Goal: Check status: Check status

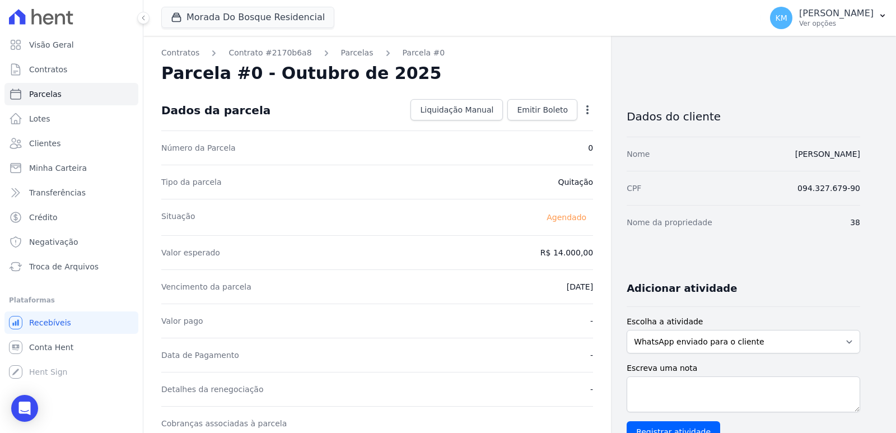
click at [344, 44] on div "Contratos Contrato #2170b6a8 Parcelas Parcela #0 Solicitação de cancelamento en…" at bounding box center [377, 397] width 468 height 722
click at [344, 52] on link "Parcelas" at bounding box center [357, 53] width 32 height 12
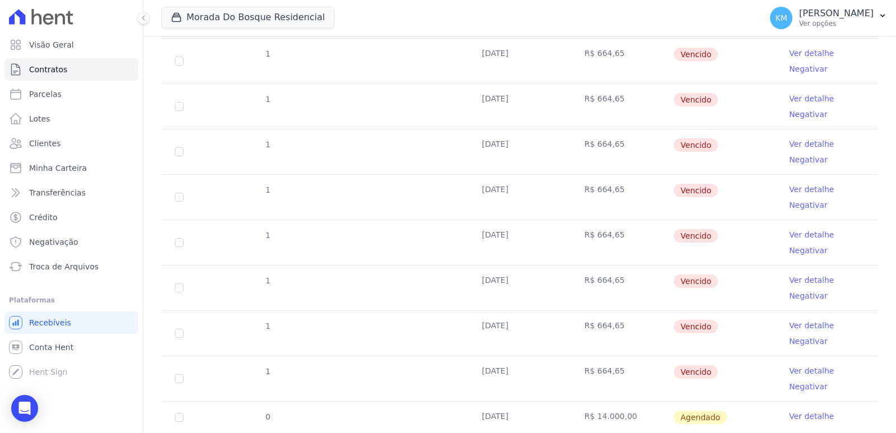
scroll to position [258, 0]
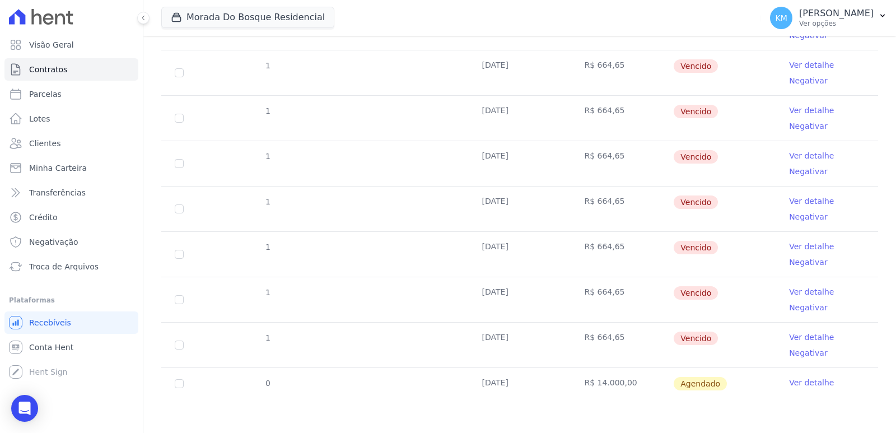
click at [790, 384] on link "Ver detalhe" at bounding box center [811, 382] width 45 height 11
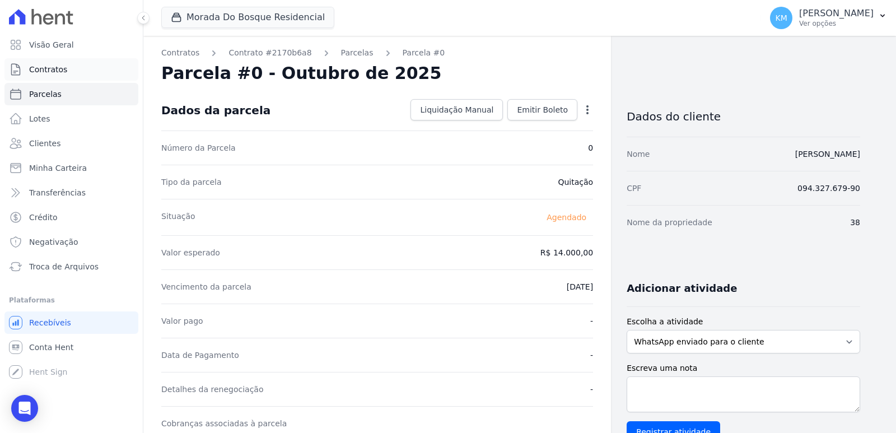
click at [52, 75] on link "Contratos" at bounding box center [71, 69] width 134 height 22
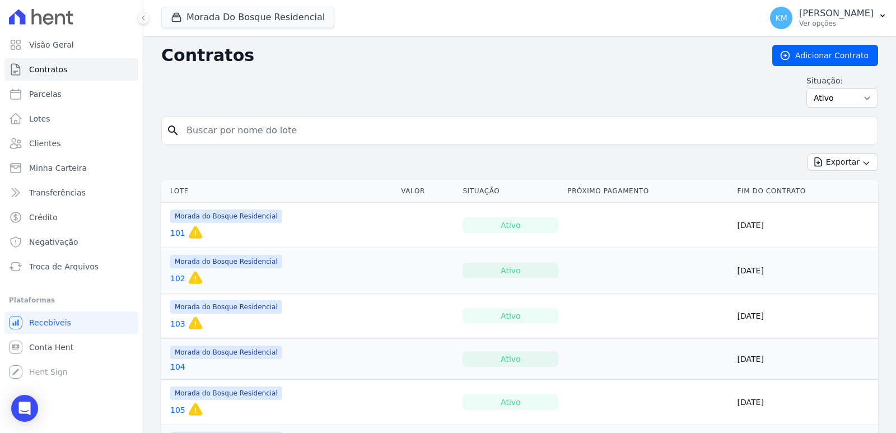
click at [174, 231] on link "101" at bounding box center [177, 232] width 15 height 11
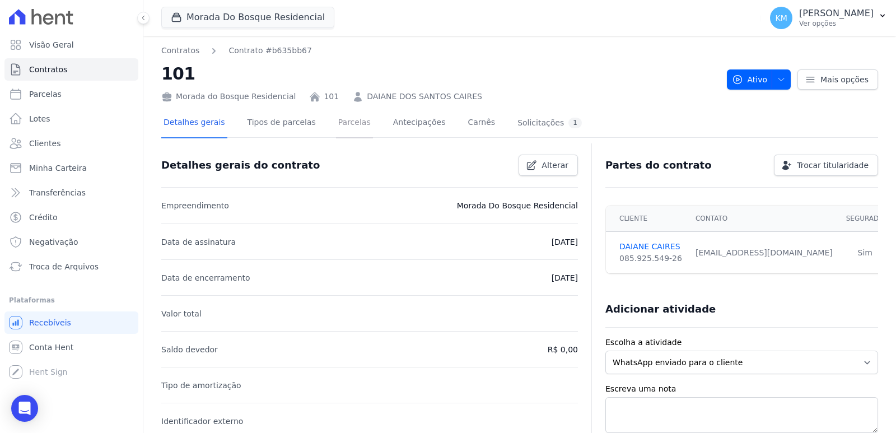
click at [336, 120] on link "Parcelas" at bounding box center [354, 124] width 37 height 30
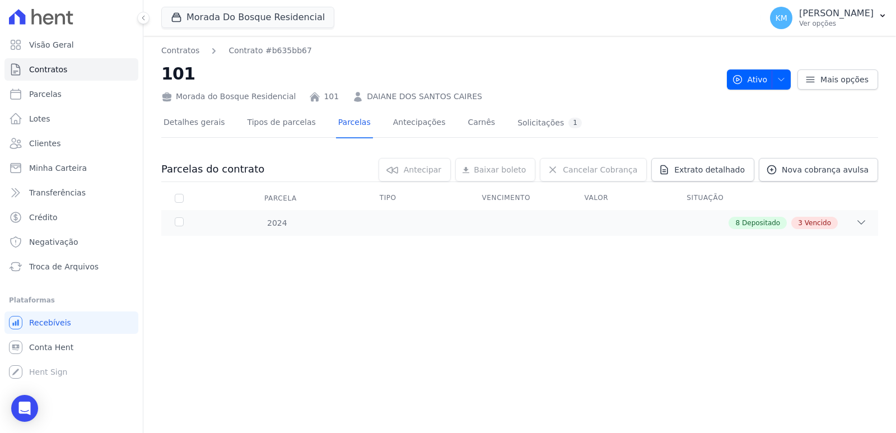
click at [273, 206] on div "Parcela" at bounding box center [280, 198] width 59 height 22
click at [262, 194] on div "Parcela" at bounding box center [280, 198] width 59 height 22
click at [255, 224] on div "8 Depositado 3 Vencido" at bounding box center [554, 223] width 624 height 12
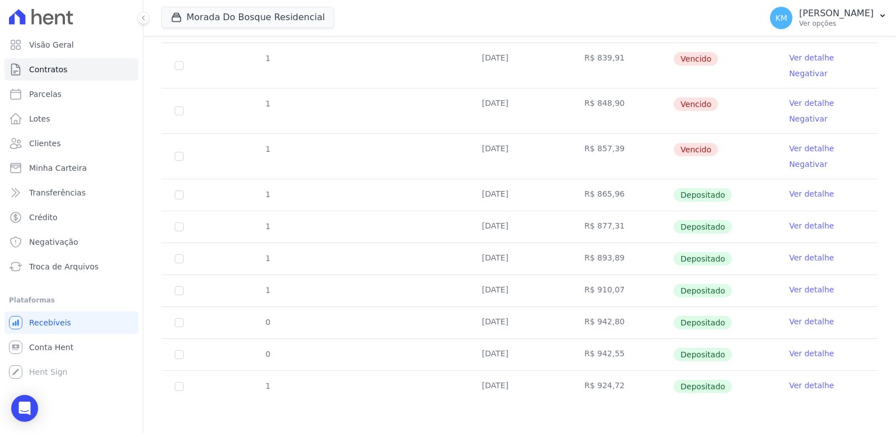
scroll to position [228, 0]
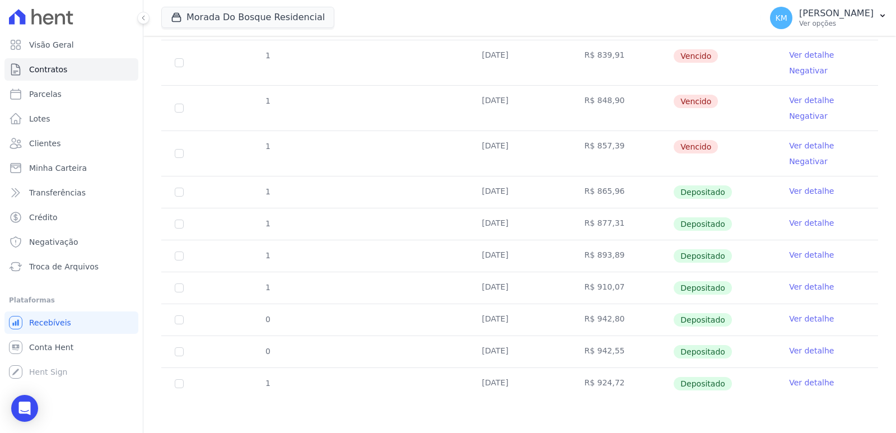
click at [792, 348] on link "Ver detalhe" at bounding box center [811, 350] width 45 height 11
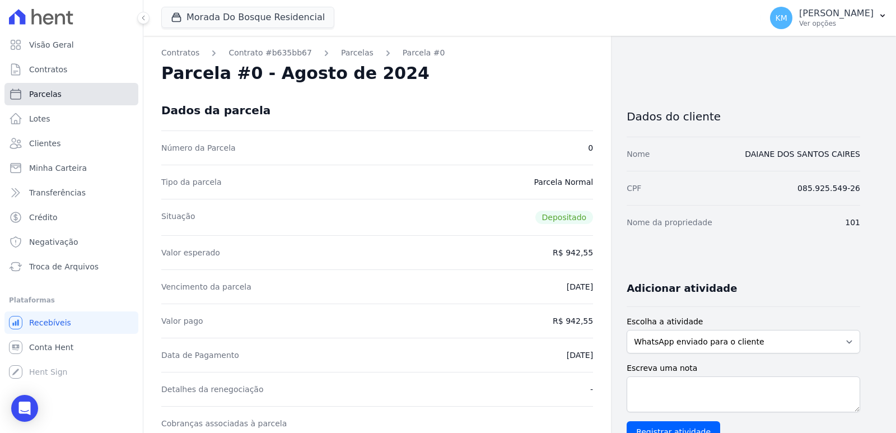
click at [44, 98] on span "Parcelas" at bounding box center [45, 93] width 32 height 11
select select
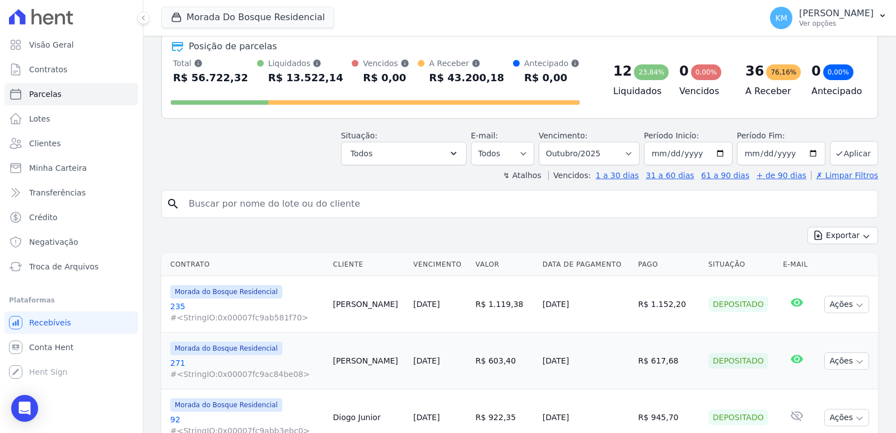
scroll to position [112, 0]
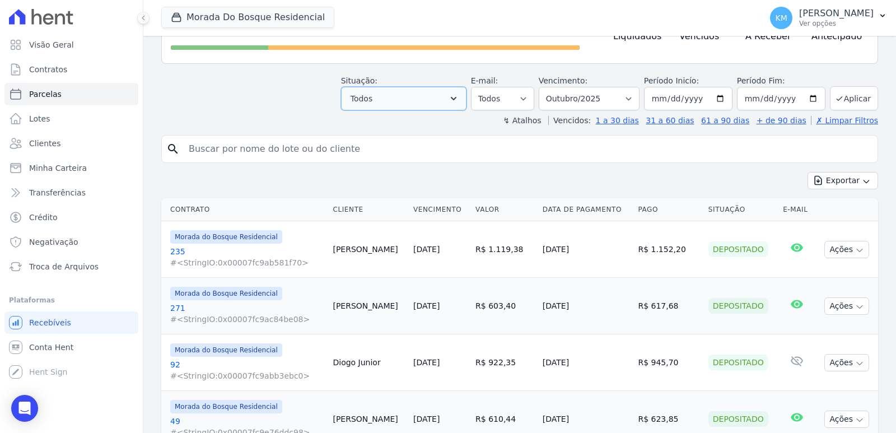
click at [400, 94] on button "Todos" at bounding box center [403, 99] width 125 height 24
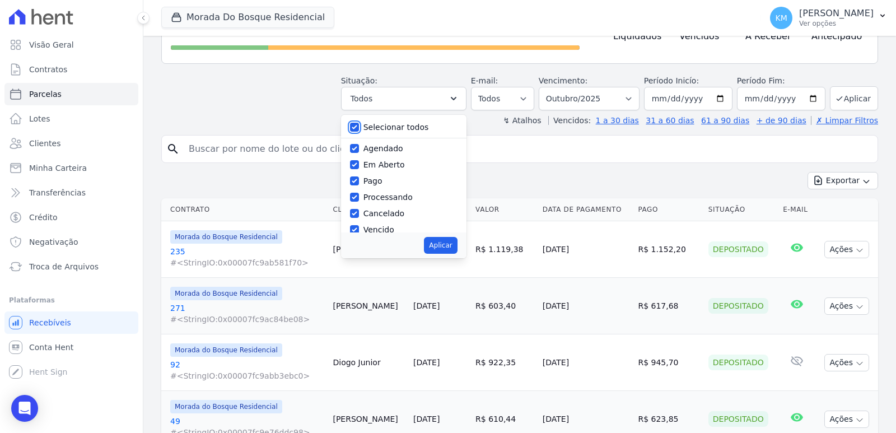
click at [359, 127] on input "Selecionar todos" at bounding box center [354, 127] width 9 height 9
checkbox input "false"
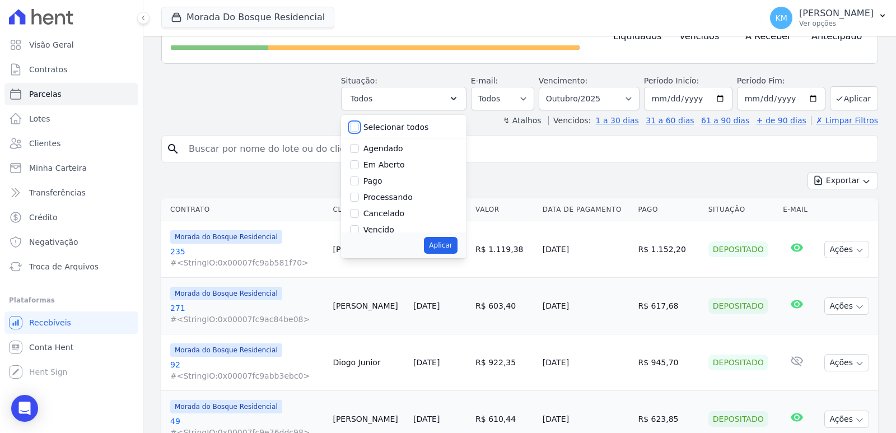
checkbox input "false"
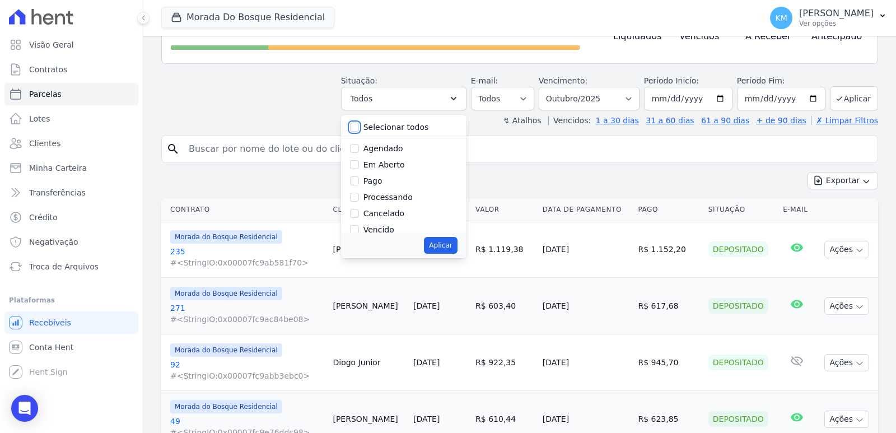
checkbox input "false"
click at [376, 124] on label "Pago" at bounding box center [372, 124] width 19 height 9
click at [359, 124] on input "Pago" at bounding box center [354, 124] width 9 height 9
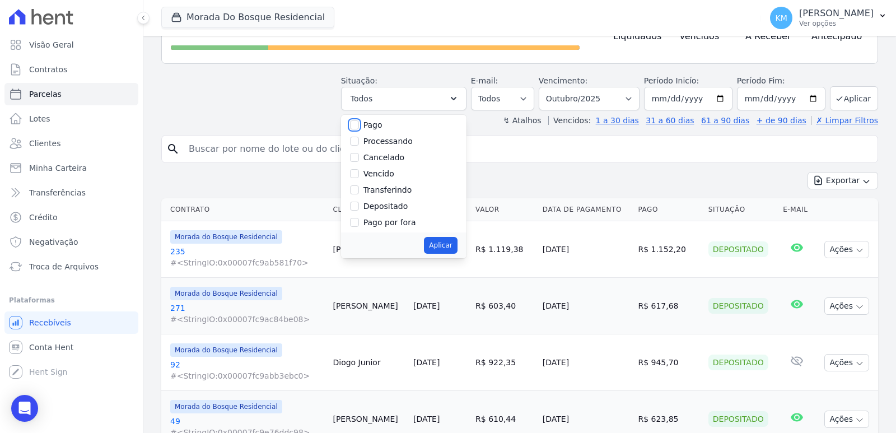
checkbox input "true"
click at [382, 208] on label "Depositado" at bounding box center [385, 206] width 45 height 9
click at [359, 208] on input "Depositado" at bounding box center [354, 206] width 9 height 9
checkbox input "true"
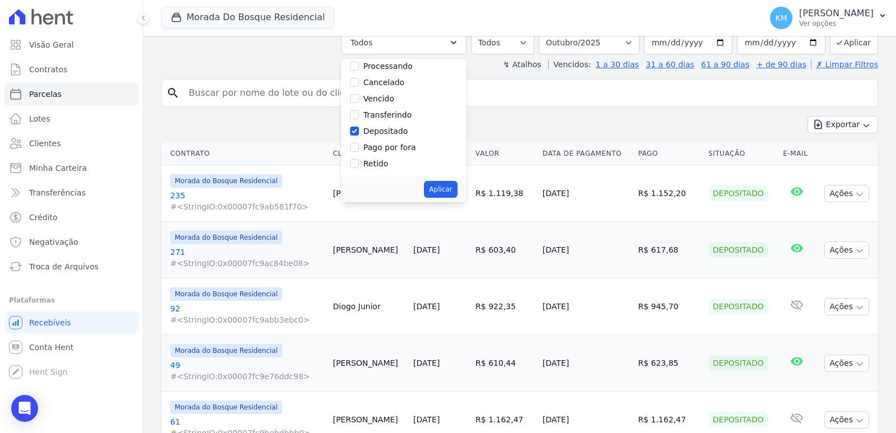
click at [398, 153] on div "Pago por fora" at bounding box center [389, 148] width 53 height 12
click at [400, 144] on label "Pago por fora" at bounding box center [389, 147] width 53 height 9
click at [359, 144] on input "Pago por fora" at bounding box center [354, 147] width 9 height 9
checkbox input "true"
click at [453, 190] on button "Aplicar" at bounding box center [440, 189] width 33 height 17
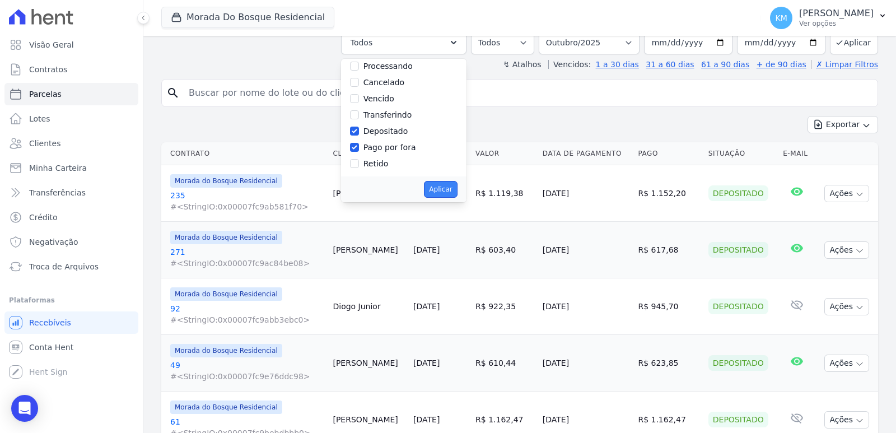
select select "paid"
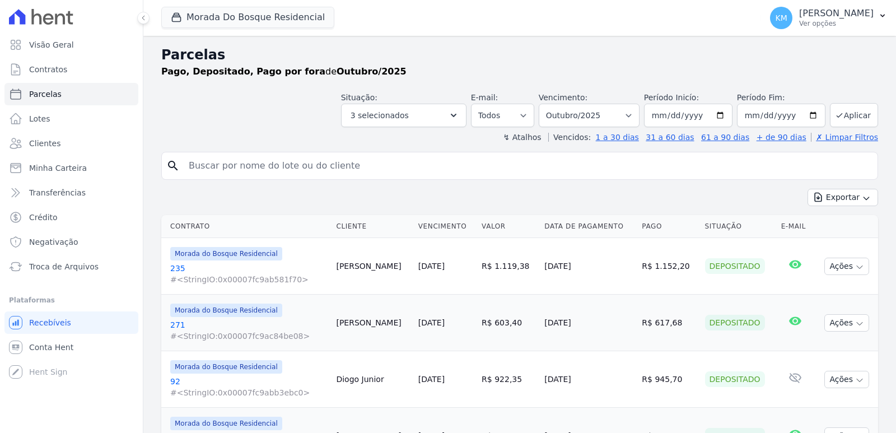
select select
click at [563, 118] on select "Filtrar por período ──────── Todos os meses Janeiro/2024 Fevereiro/2024 Março/2…" at bounding box center [589, 116] width 101 height 24
click at [436, 108] on button "3 selecionados" at bounding box center [403, 116] width 125 height 24
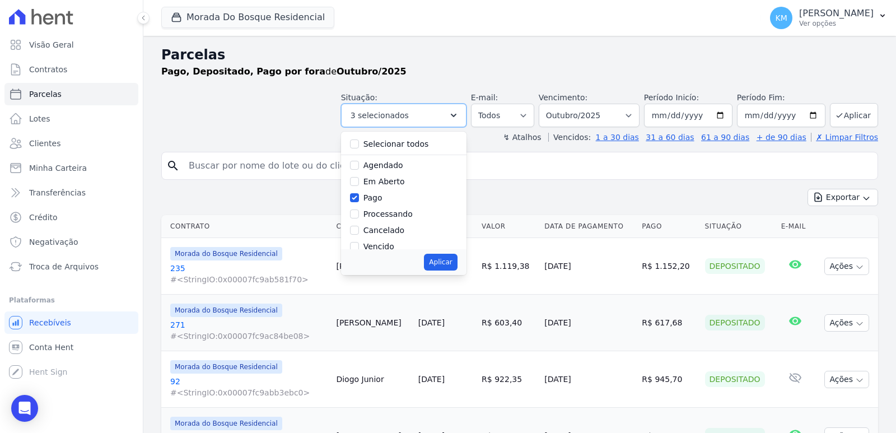
scroll to position [56, 0]
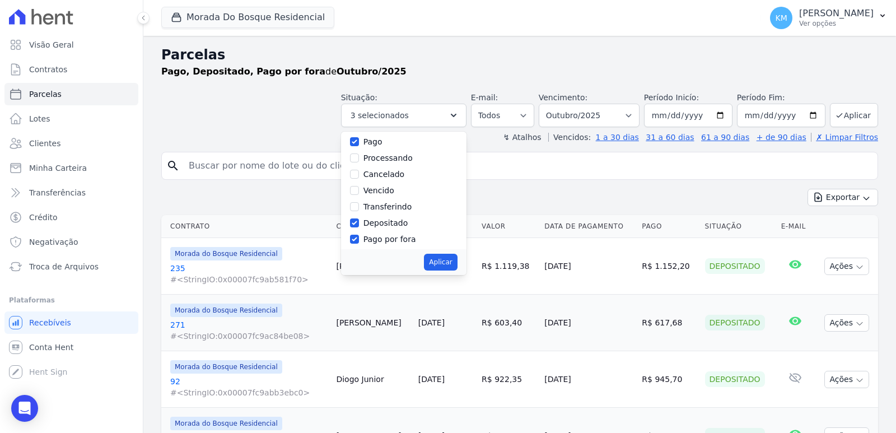
drag, startPoint x: 563, startPoint y: 181, endPoint x: 585, endPoint y: 169, distance: 25.1
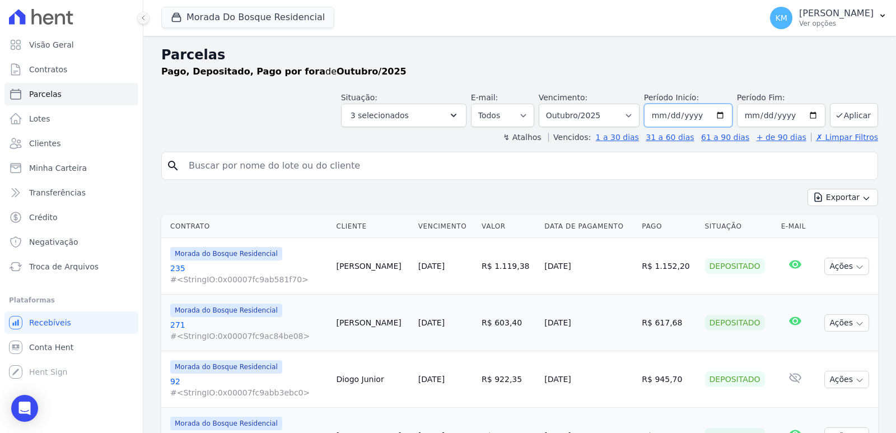
click at [682, 110] on input "[DATE]" at bounding box center [688, 116] width 88 height 24
click at [757, 122] on input "[DATE]" at bounding box center [781, 116] width 88 height 24
click at [835, 123] on button "Aplicar" at bounding box center [854, 115] width 48 height 24
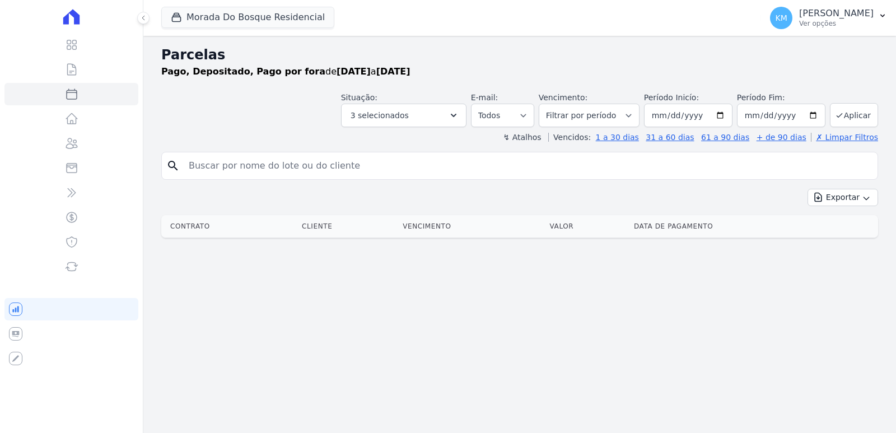
select select
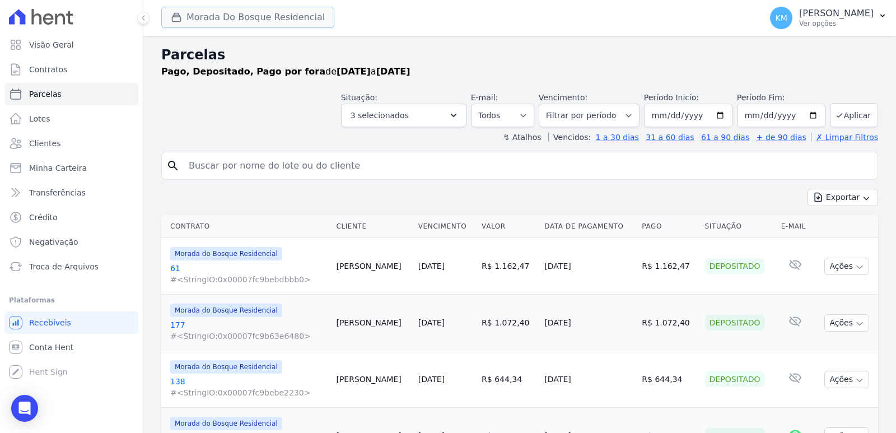
click at [225, 25] on button "Morada Do Bosque Residencial" at bounding box center [247, 17] width 173 height 21
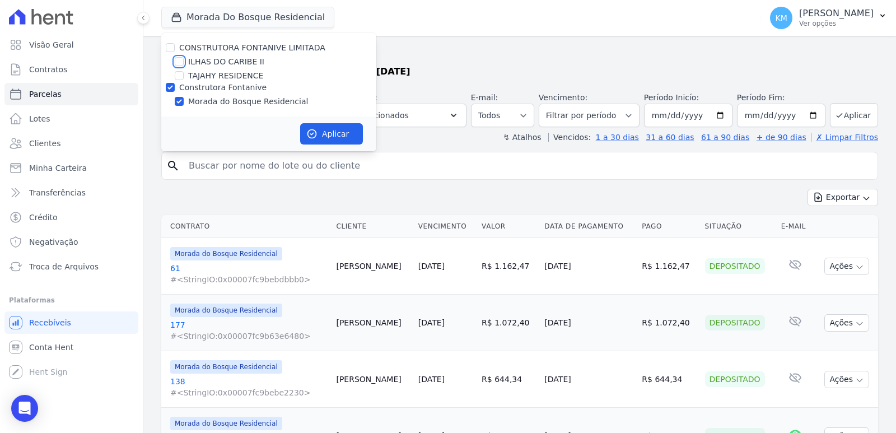
click at [179, 62] on input "ILHAS DO CARIBE II" at bounding box center [179, 61] width 9 height 9
checkbox input "true"
click at [167, 87] on input "Construtora Fontanive" at bounding box center [170, 87] width 9 height 9
checkbox input "false"
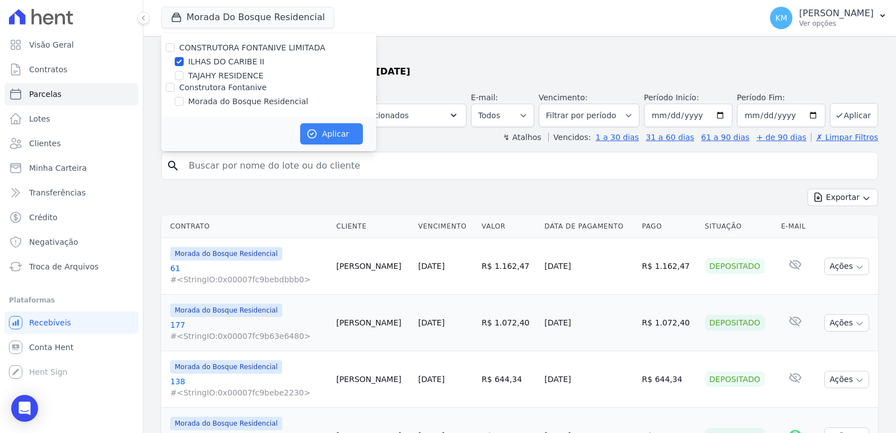
drag, startPoint x: 298, startPoint y: 128, endPoint x: 312, endPoint y: 132, distance: 15.2
click at [302, 128] on div "Aplicar" at bounding box center [268, 133] width 215 height 35
click at [320, 134] on button "Aplicar" at bounding box center [331, 133] width 63 height 21
select select
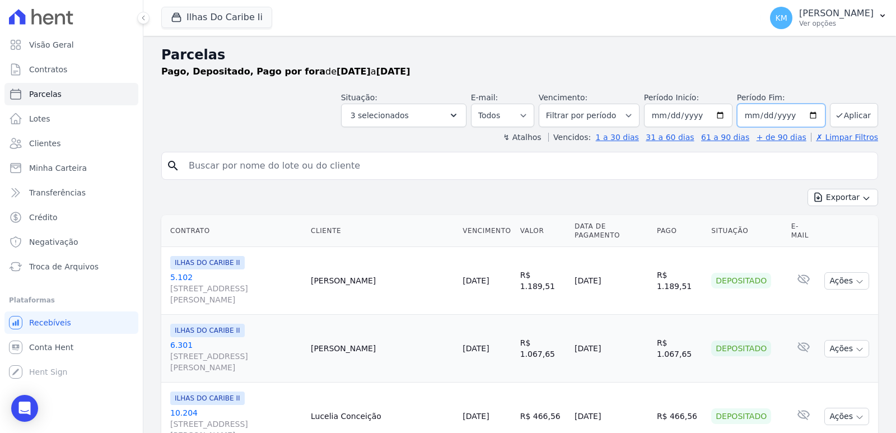
click at [817, 110] on input "[DATE]" at bounding box center [781, 116] width 88 height 24
click at [838, 116] on button "Aplicar" at bounding box center [854, 115] width 48 height 24
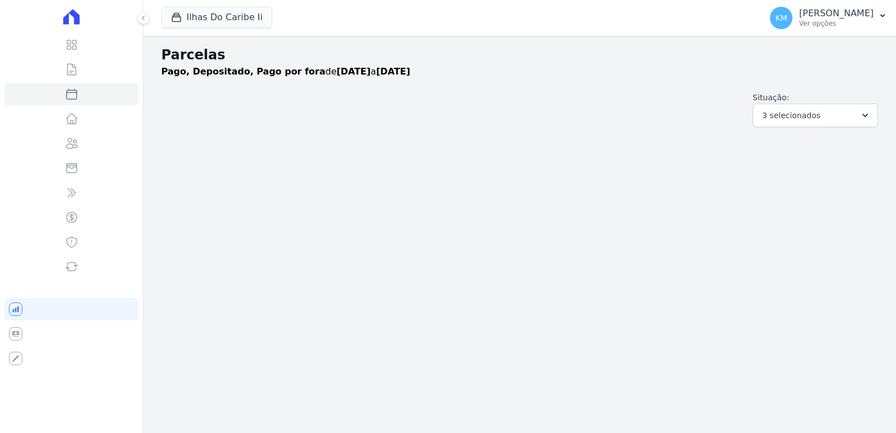
select select
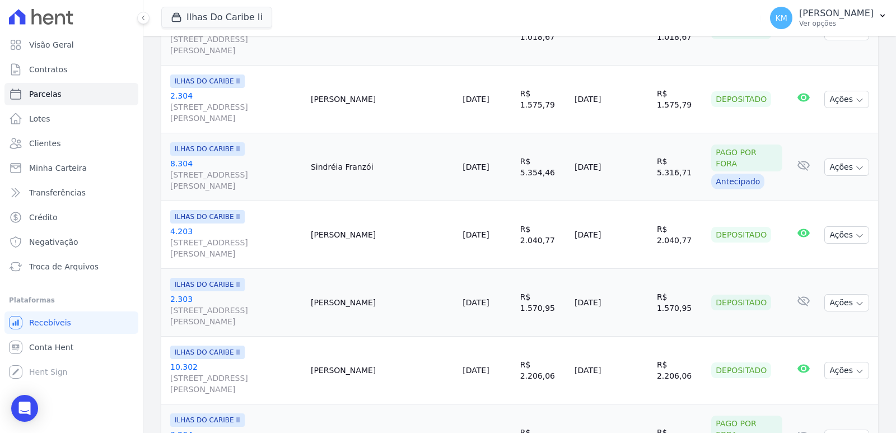
scroll to position [392, 0]
